Goal: Navigation & Orientation: Find specific page/section

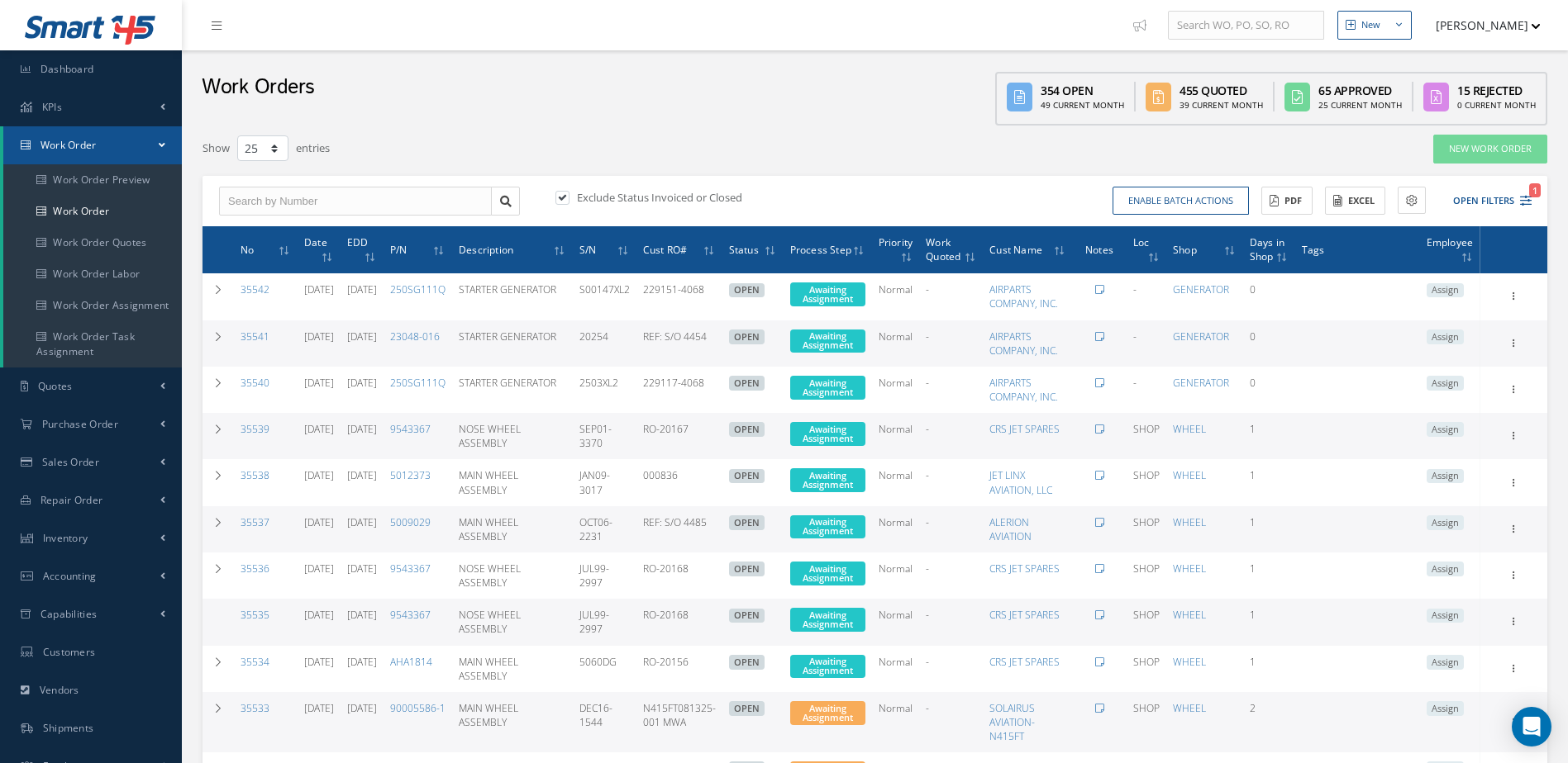
select select "25"
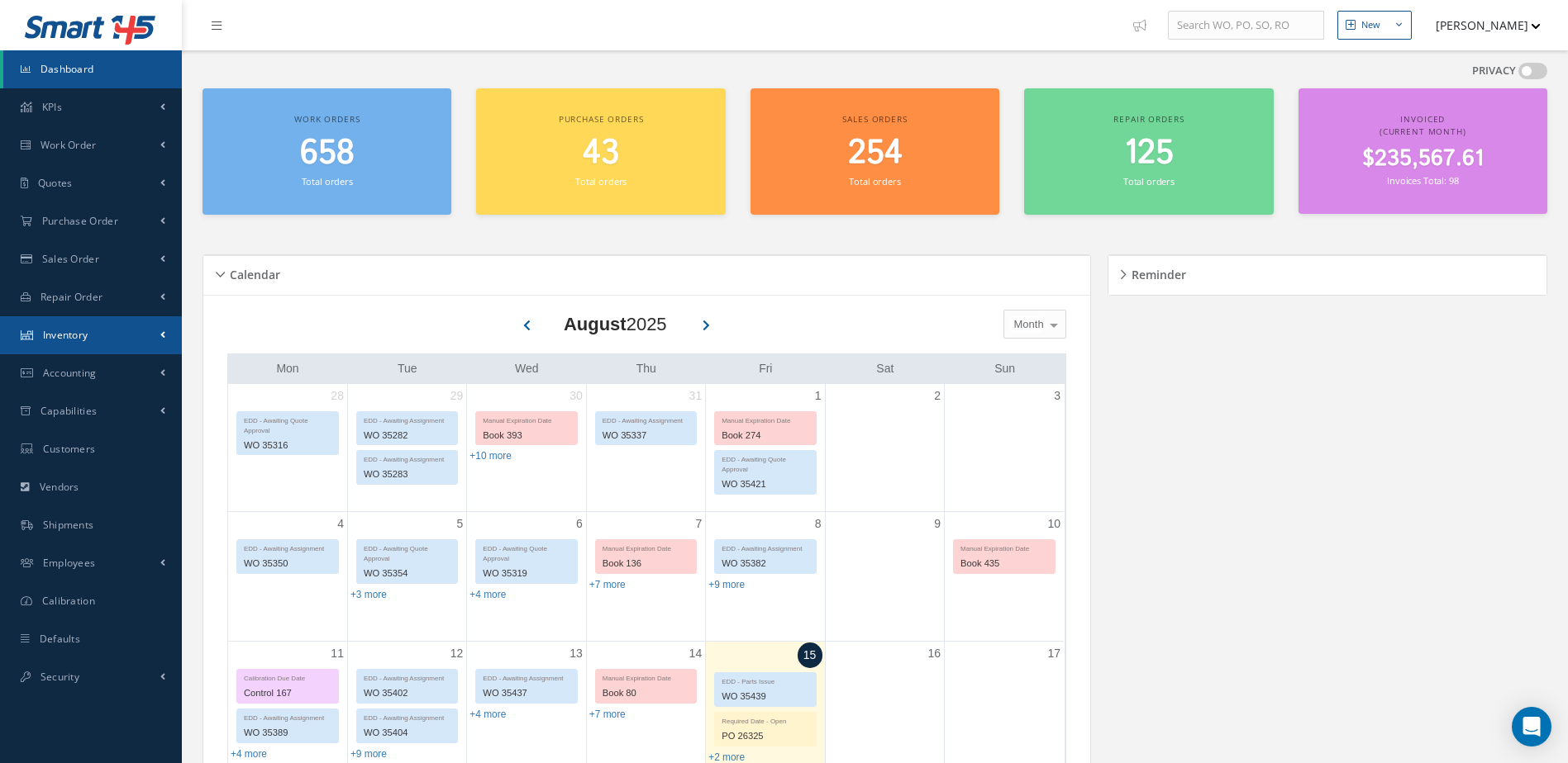
click at [93, 324] on link "Inventory" at bounding box center [90, 336] width 181 height 38
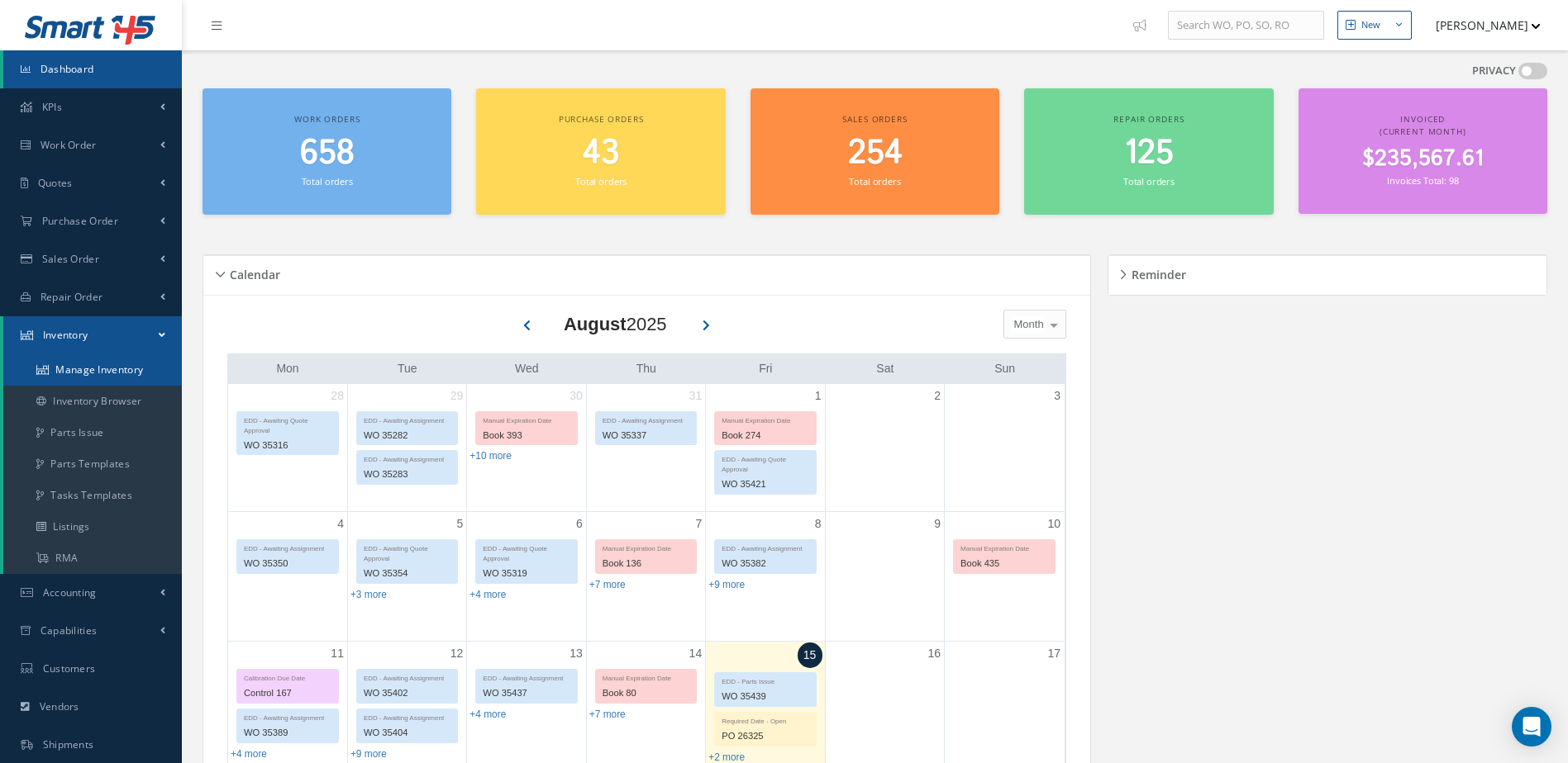
click at [96, 370] on link "Manage Inventory" at bounding box center [92, 370] width 179 height 32
